Goal: Navigation & Orientation: Find specific page/section

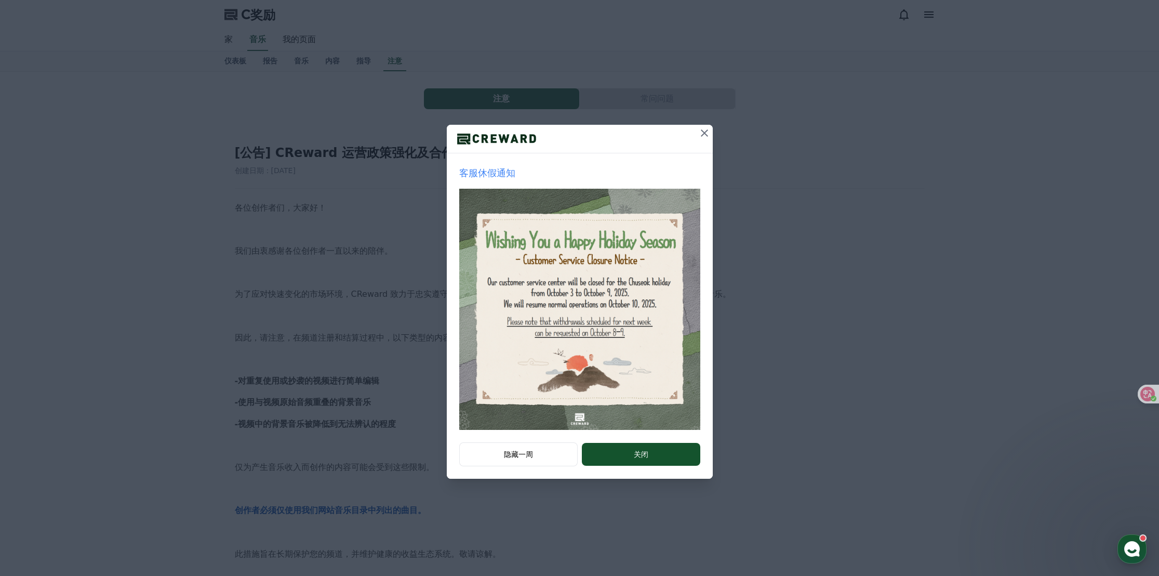
click at [706, 135] on icon at bounding box center [704, 132] width 7 height 7
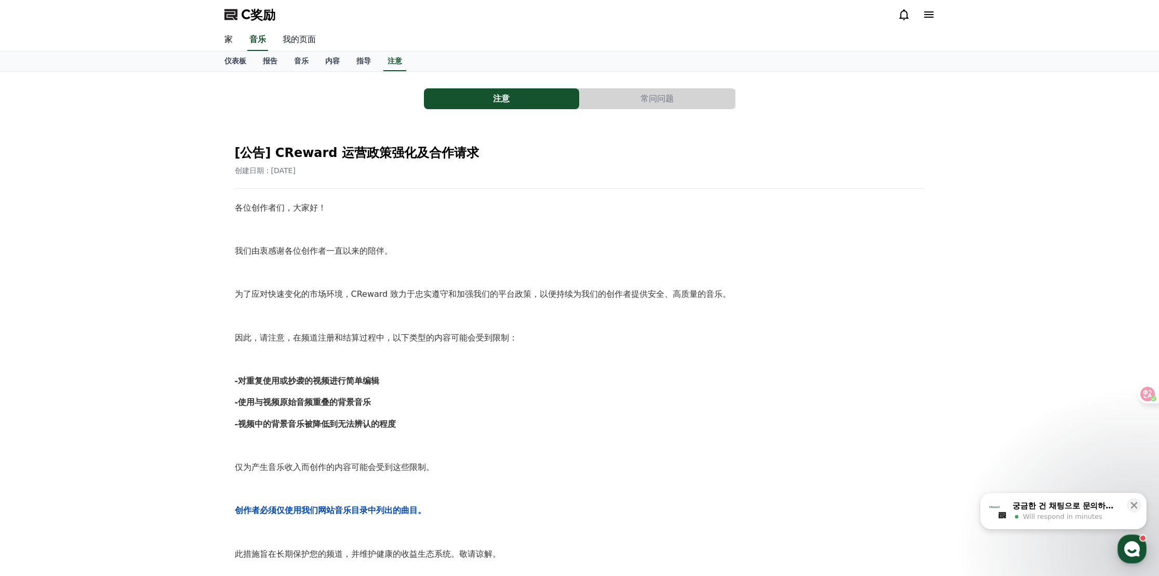
click at [295, 44] on font "我的页面" at bounding box center [299, 39] width 33 height 10
select select "**********"
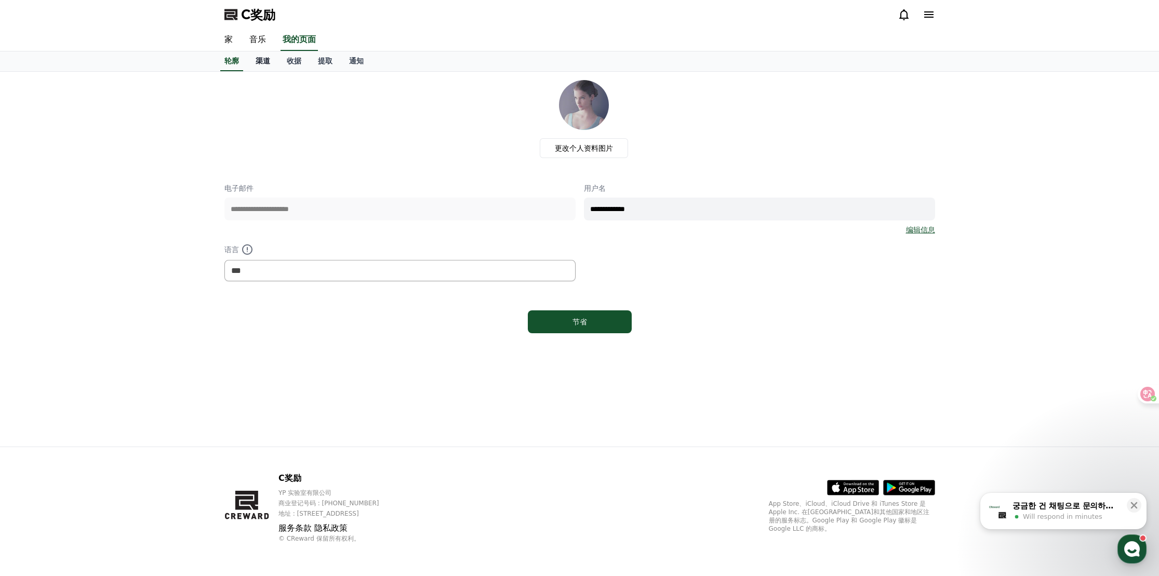
click at [265, 65] on link "渠道" at bounding box center [262, 61] width 31 height 20
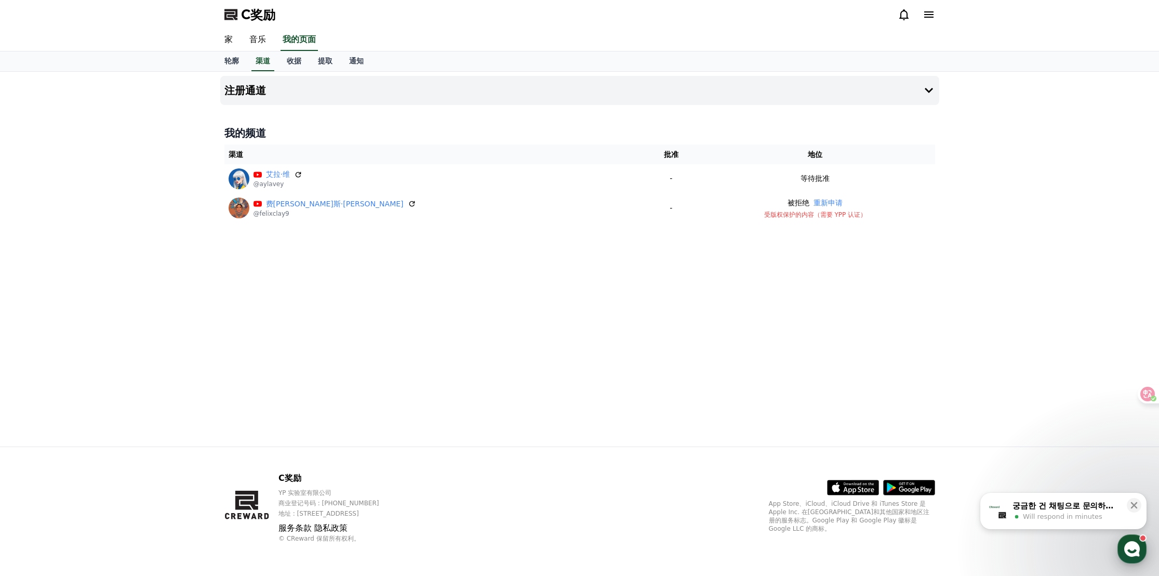
click at [1136, 543] on icon "button" at bounding box center [1131, 548] width 19 height 19
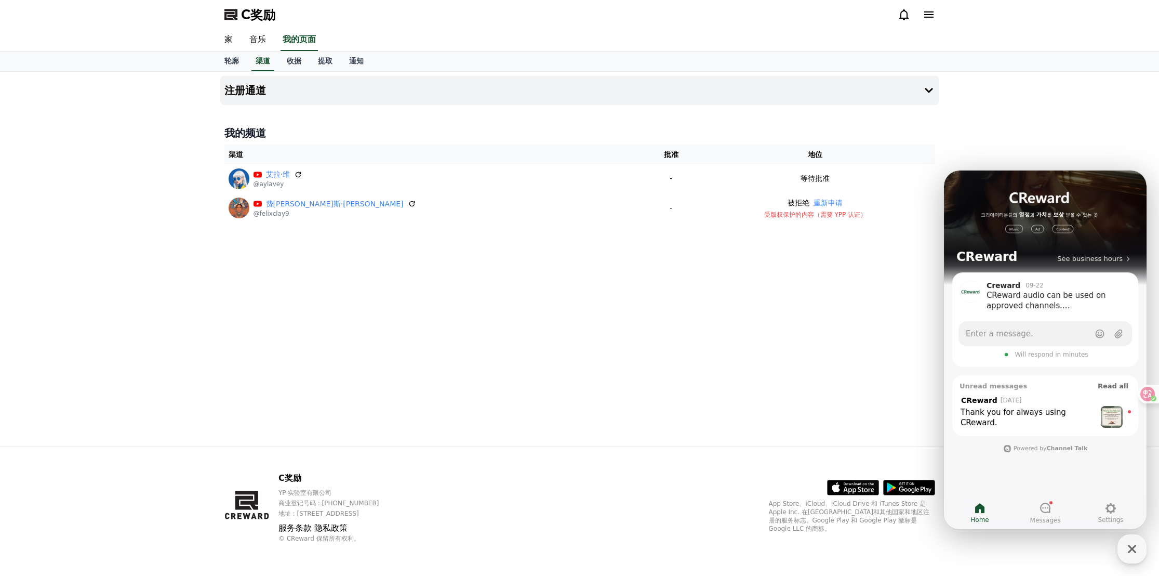
click at [1041, 411] on div "Thank you for always using CReward." at bounding box center [1027, 417] width 135 height 21
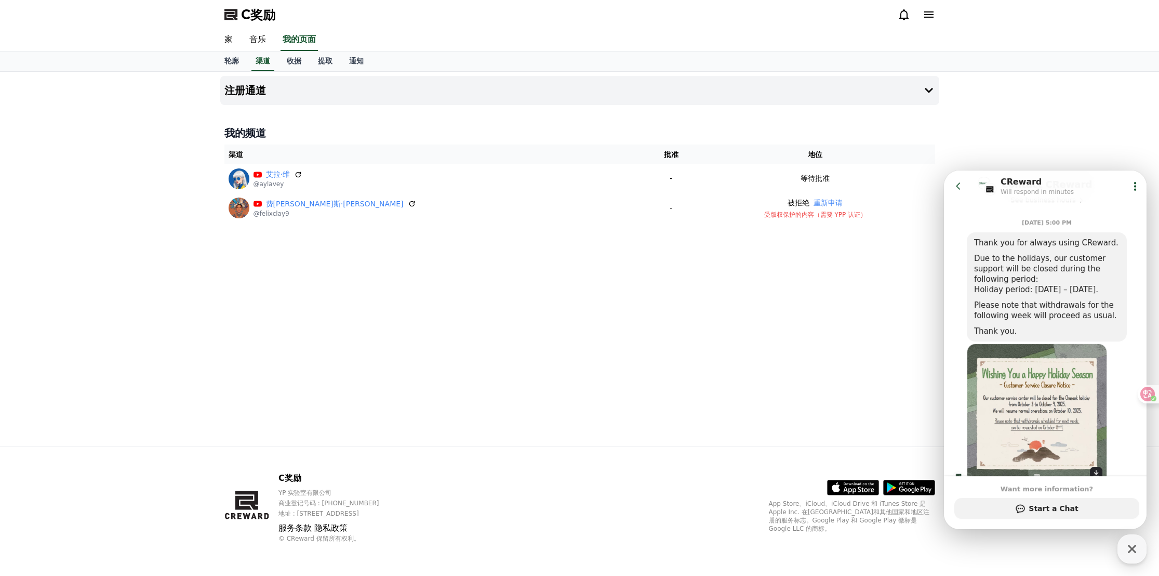
scroll to position [159, 0]
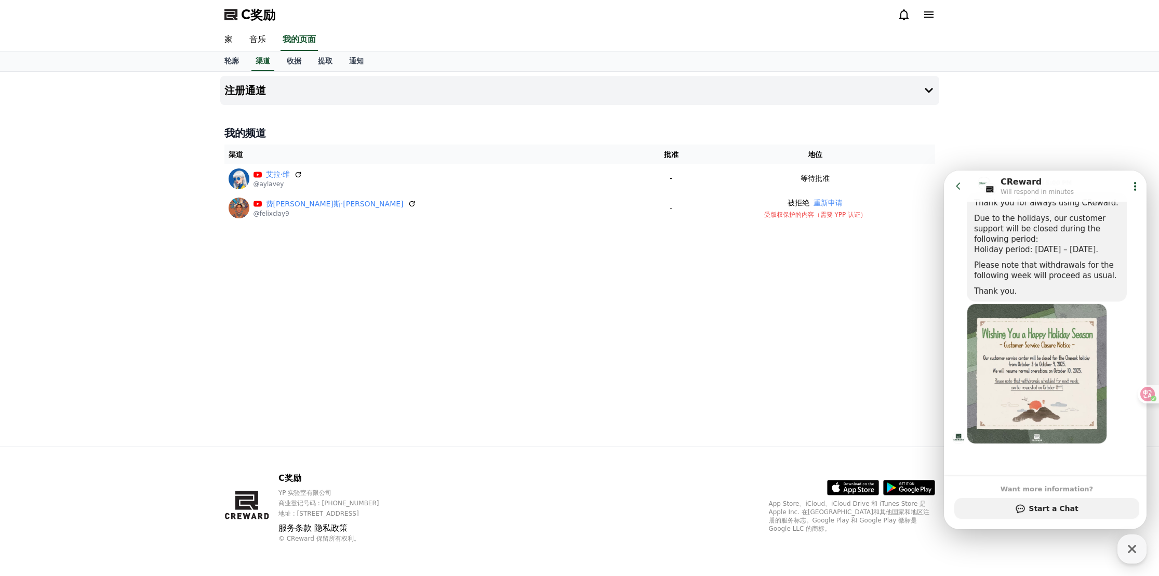
click at [400, 291] on div "注册通道 我的频道 渠道 批准 地位 [PERSON_NAME] @aylavey - 等待批准 费[PERSON_NAME]斯·[PERSON_NAME] …" at bounding box center [579, 259] width 727 height 374
